Goal: Find specific page/section: Find specific page/section

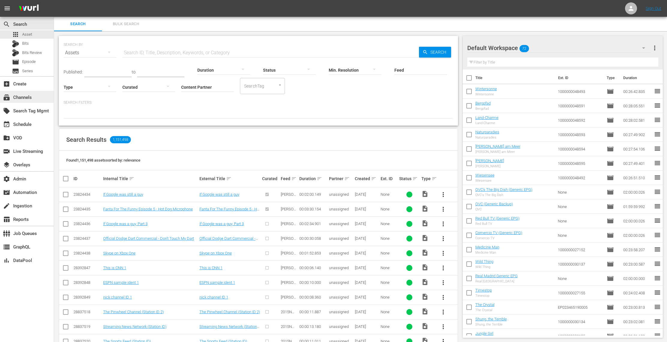
click at [31, 97] on div "subscriptions Channels" at bounding box center [17, 96] width 34 height 5
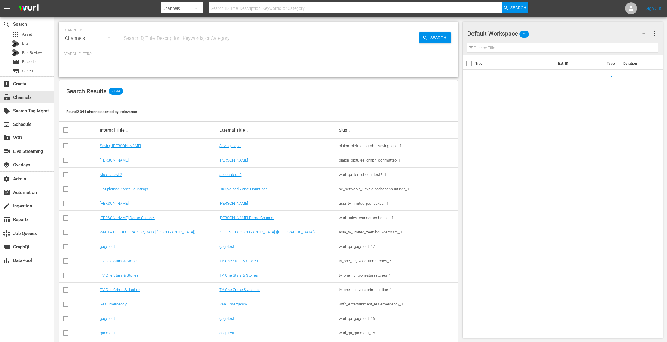
click at [157, 34] on input "text" at bounding box center [270, 38] width 297 height 14
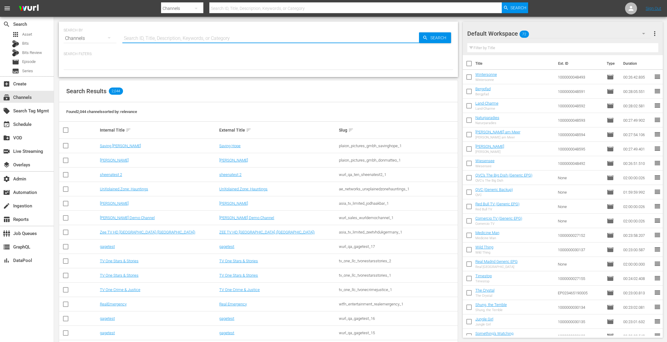
paste input "sysdata_s_p_a_fifa_7"
type input "sysdata_s_p_a_fifa_7"
click at [443, 38] on span "Search" at bounding box center [439, 37] width 23 height 11
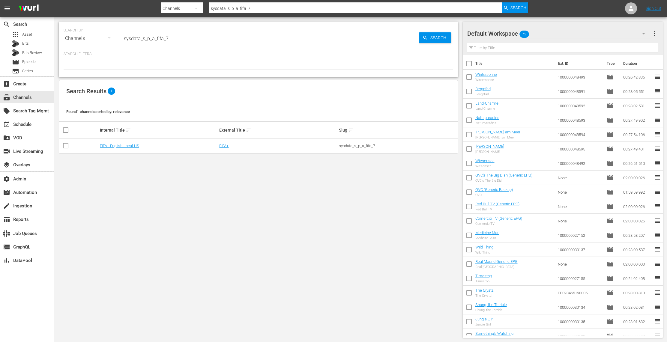
click at [223, 142] on td "FIFA+" at bounding box center [278, 146] width 120 height 14
click at [224, 145] on link "FIFA+" at bounding box center [223, 146] width 9 height 4
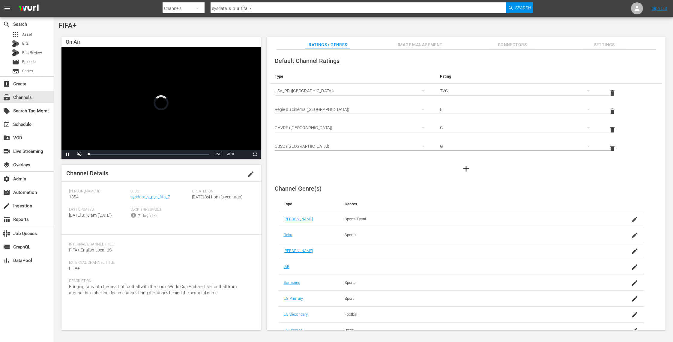
click at [154, 202] on div "Slug: sysdata_s_p_a_fifa_7" at bounding box center [160, 198] width 61 height 18
click at [157, 198] on link "sysdata_s_p_a_fifa_7" at bounding box center [150, 197] width 40 height 5
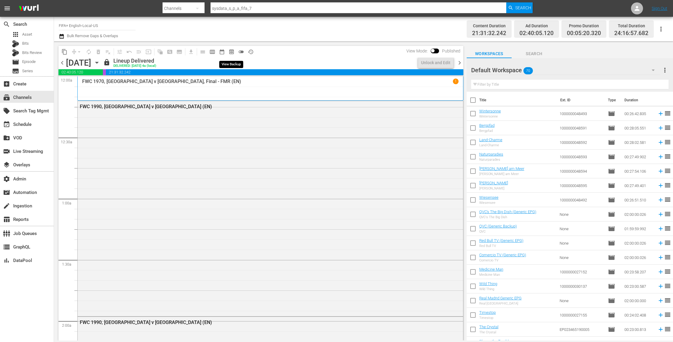
click at [231, 51] on span "preview_outlined" at bounding box center [232, 52] width 6 height 6
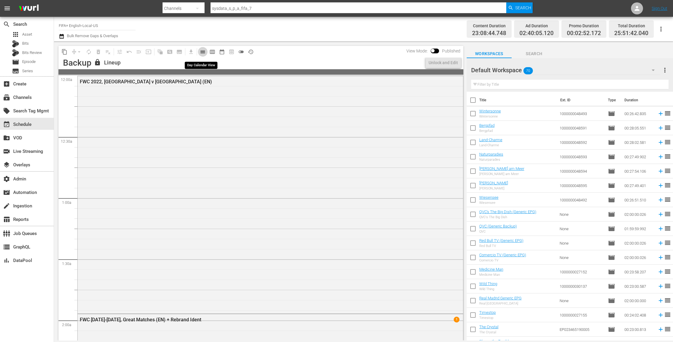
click at [203, 51] on span "calendar_view_day_outlined" at bounding box center [203, 52] width 6 height 6
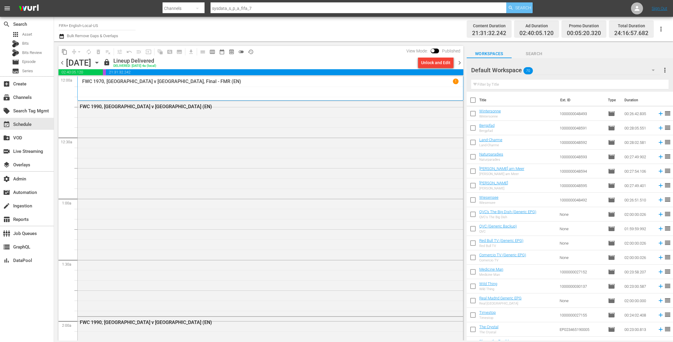
click at [520, 7] on span "Search" at bounding box center [523, 7] width 16 height 11
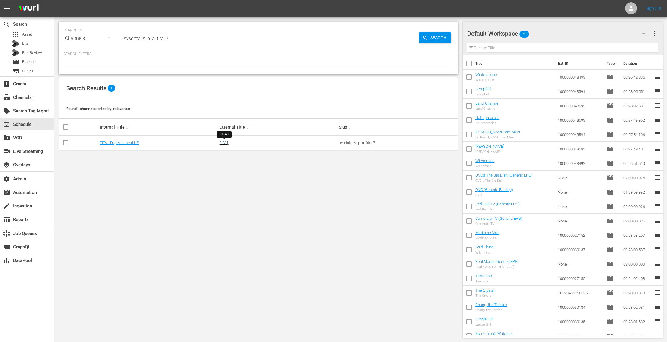
click at [225, 142] on link "FIFA+" at bounding box center [223, 143] width 9 height 4
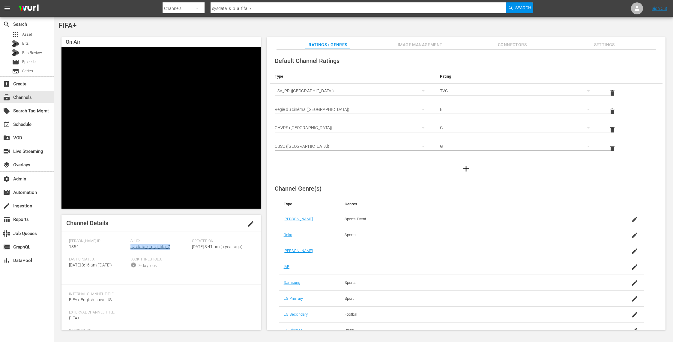
drag, startPoint x: 169, startPoint y: 247, endPoint x: 130, endPoint y: 246, distance: 39.0
click at [130, 246] on div "Slug: sysdata_s_p_a_fifa_7" at bounding box center [160, 248] width 61 height 18
copy link "sysdata_s_p_a_fifa_7"
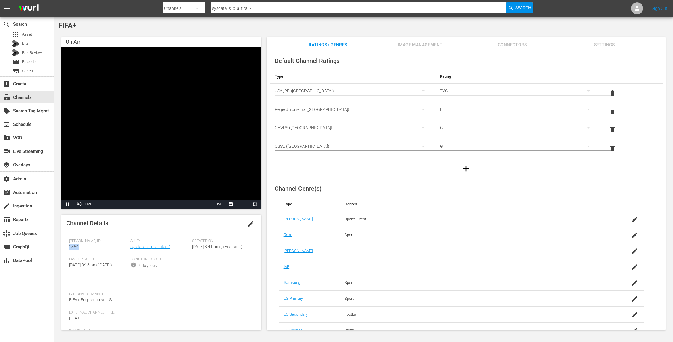
drag, startPoint x: 83, startPoint y: 246, endPoint x: 60, endPoint y: 247, distance: 23.7
click at [60, 247] on div "On Air Video Player is loading. Pause Unmute Current Time 1:16 / Duration -:-:-…" at bounding box center [363, 180] width 610 height 293
copy span "1854"
